Goal: Information Seeking & Learning: Learn about a topic

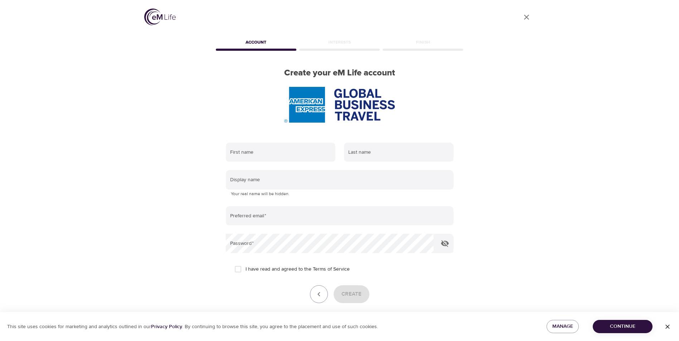
click at [526, 16] on icon "User Profile" at bounding box center [526, 17] width 9 height 9
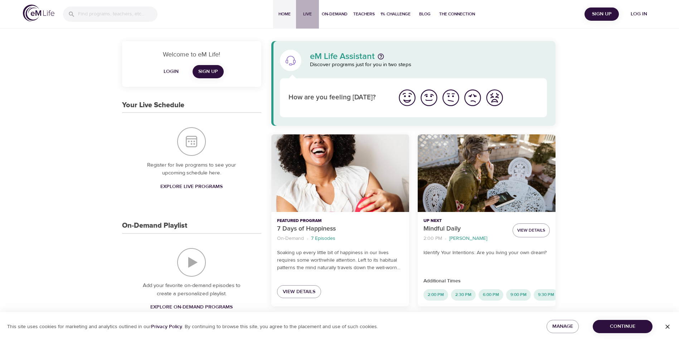
click at [308, 15] on span "Live" at bounding box center [307, 14] width 17 height 8
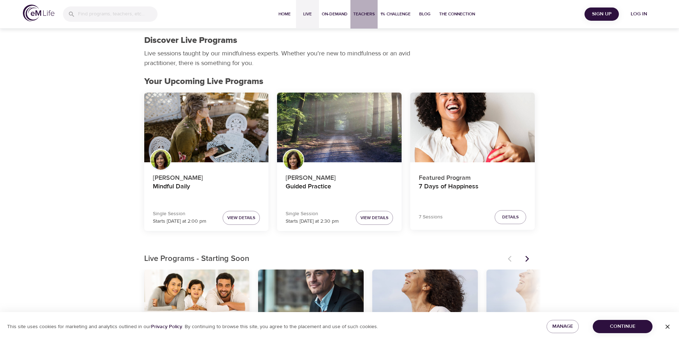
click at [362, 14] on span "Teachers" at bounding box center [363, 14] width 21 height 8
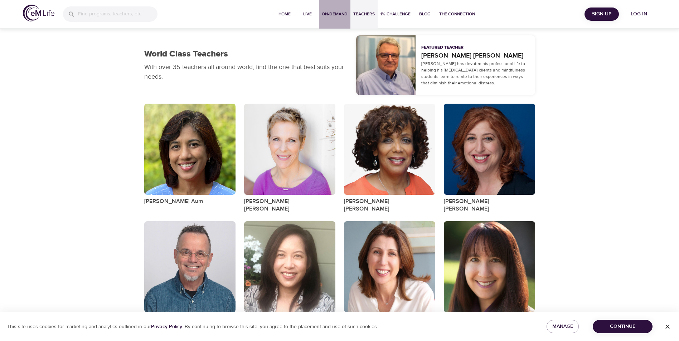
click at [332, 15] on span "On-Demand" at bounding box center [335, 14] width 26 height 8
select select "recent"
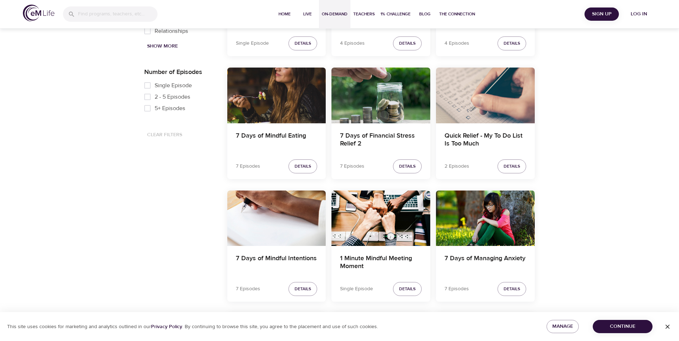
scroll to position [179, 0]
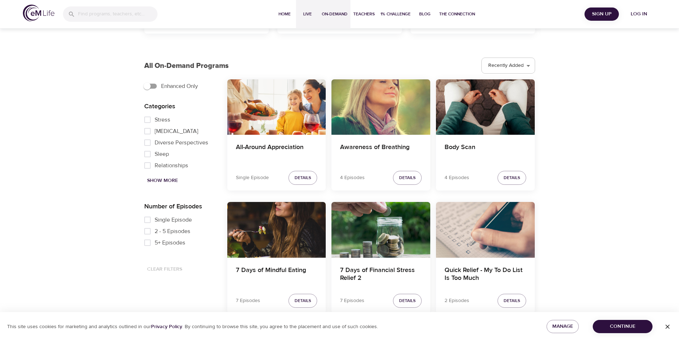
click at [303, 13] on span "Live" at bounding box center [307, 14] width 17 height 8
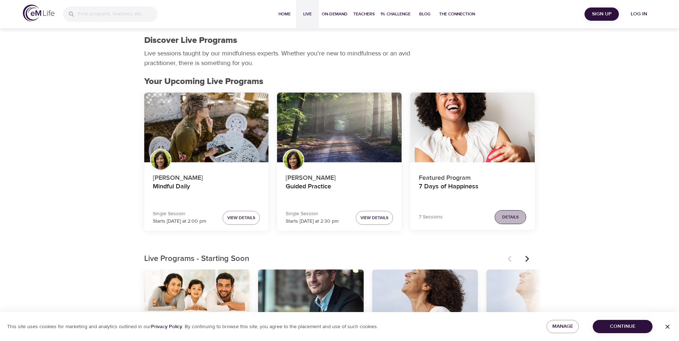
click at [515, 218] on span "Details" at bounding box center [510, 218] width 16 height 8
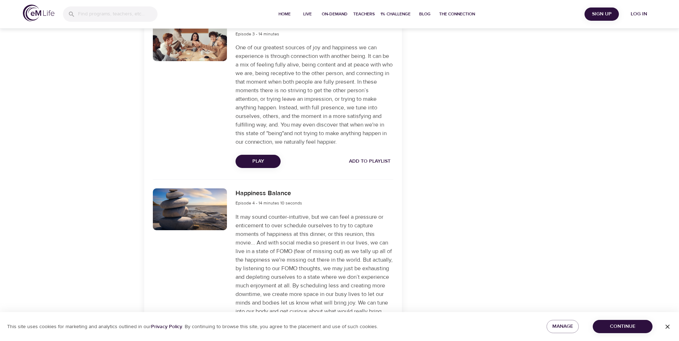
scroll to position [608, 0]
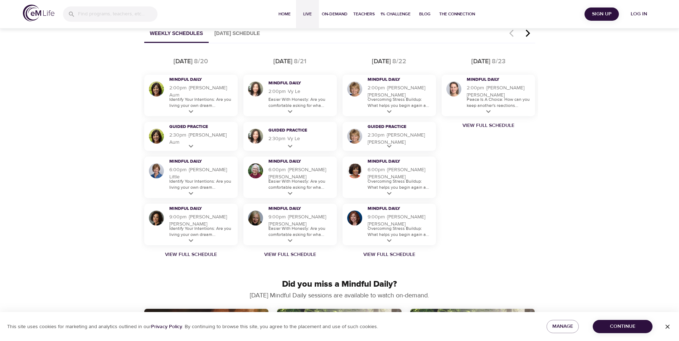
scroll to position [573, 0]
